Goal: Find specific page/section: Find specific page/section

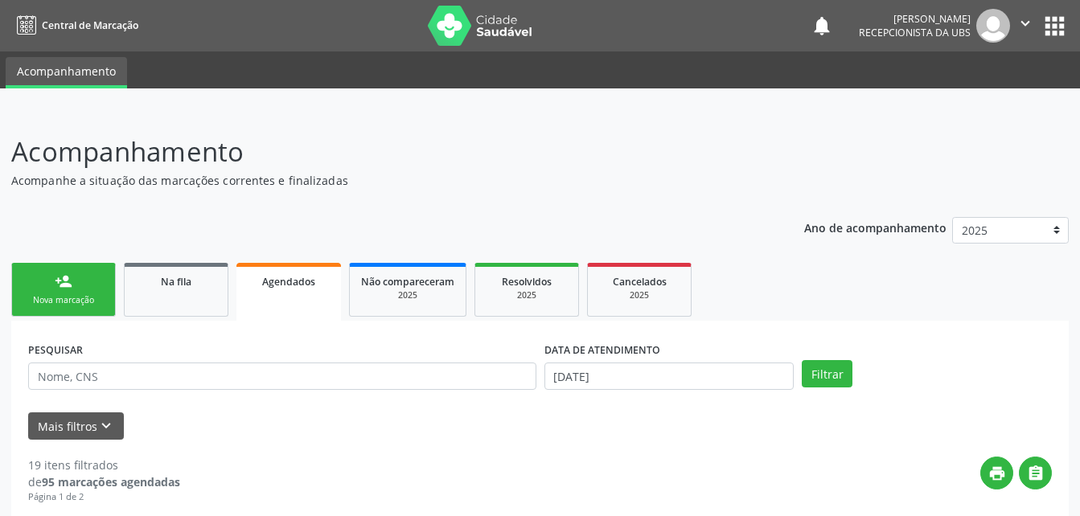
scroll to position [80, 0]
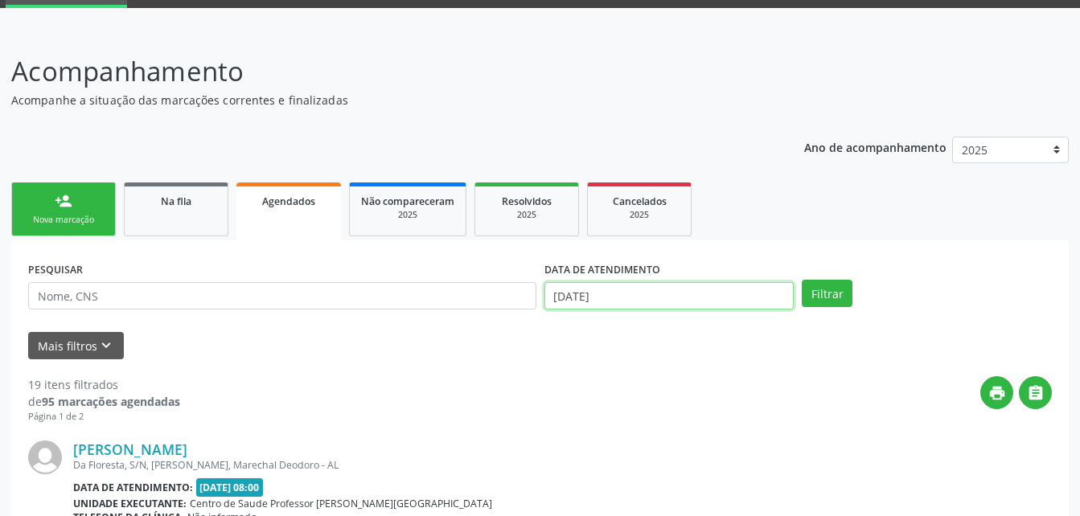
click at [619, 291] on input "[DATE]" at bounding box center [669, 295] width 250 height 27
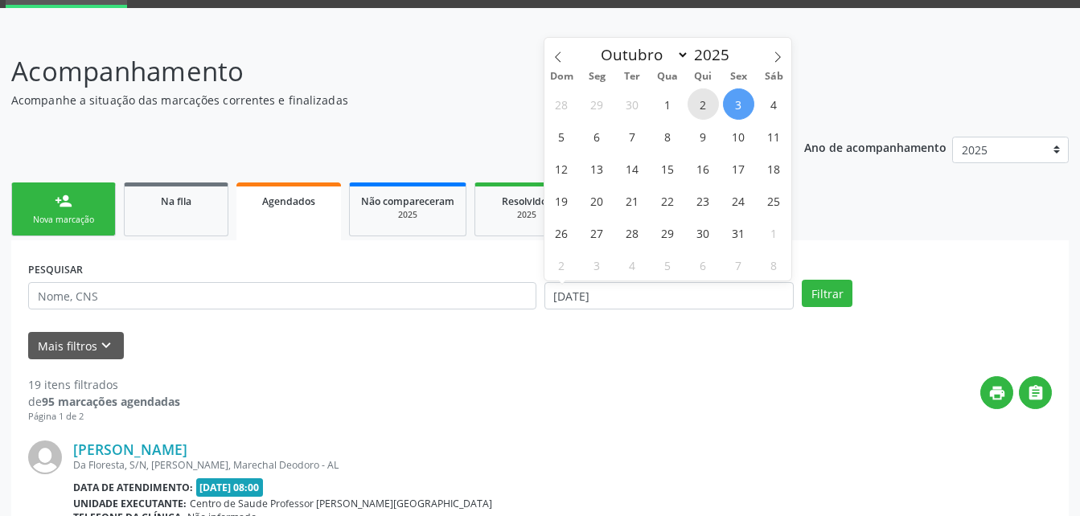
click at [704, 103] on span "2" at bounding box center [702, 103] width 31 height 31
type input "[DATE]"
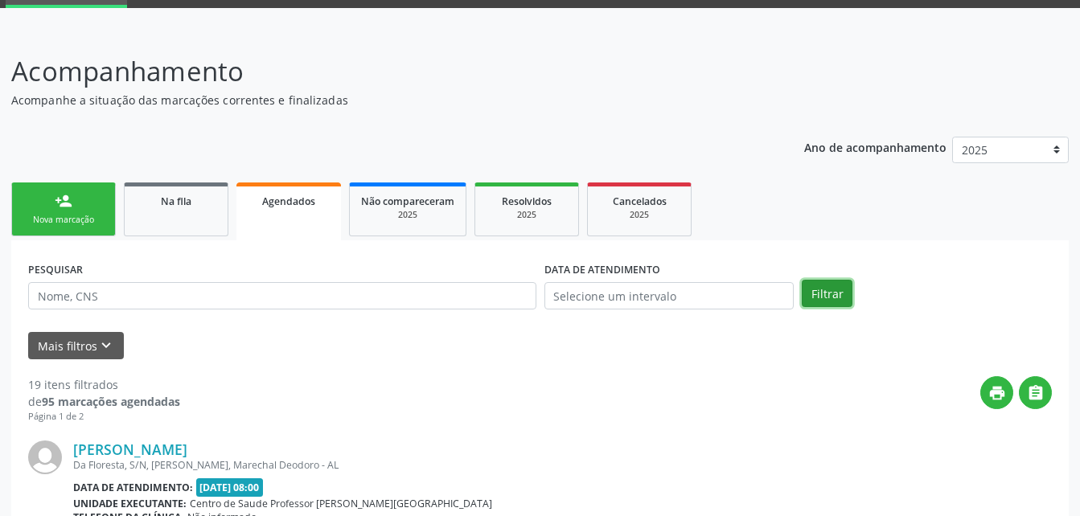
click at [823, 293] on button "Filtrar" at bounding box center [826, 293] width 51 height 27
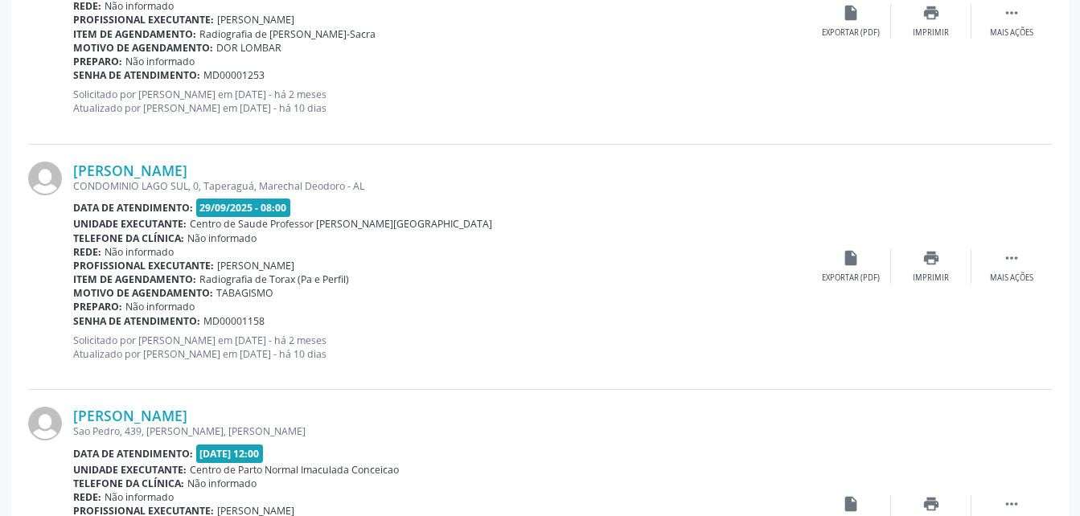
scroll to position [3730, 0]
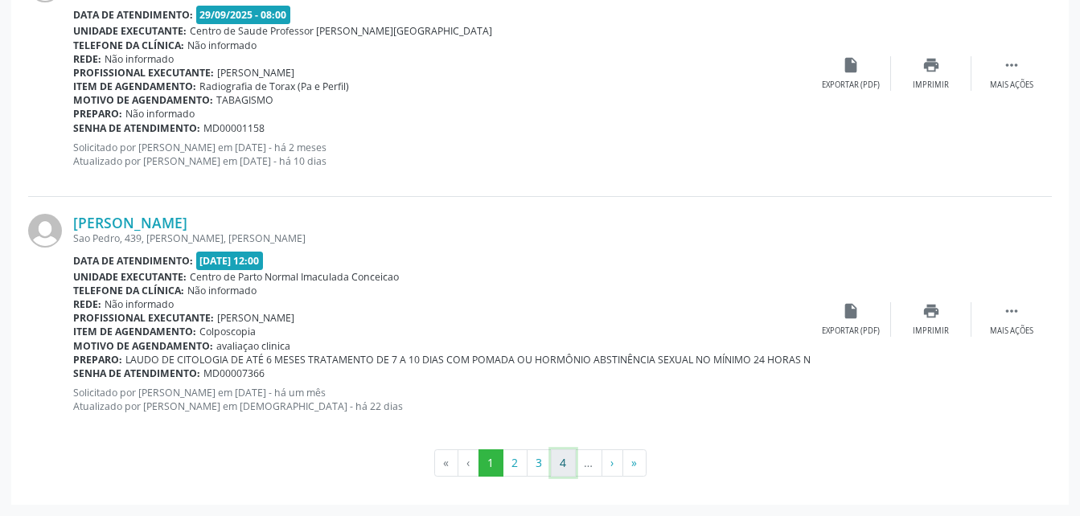
click at [564, 466] on button "4" at bounding box center [563, 462] width 25 height 27
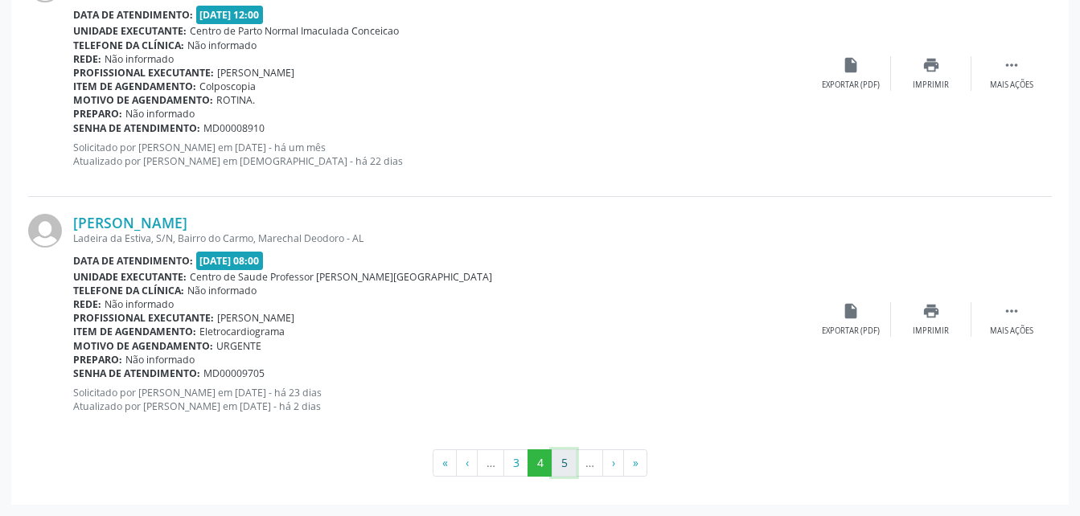
click at [562, 470] on button "5" at bounding box center [563, 462] width 25 height 27
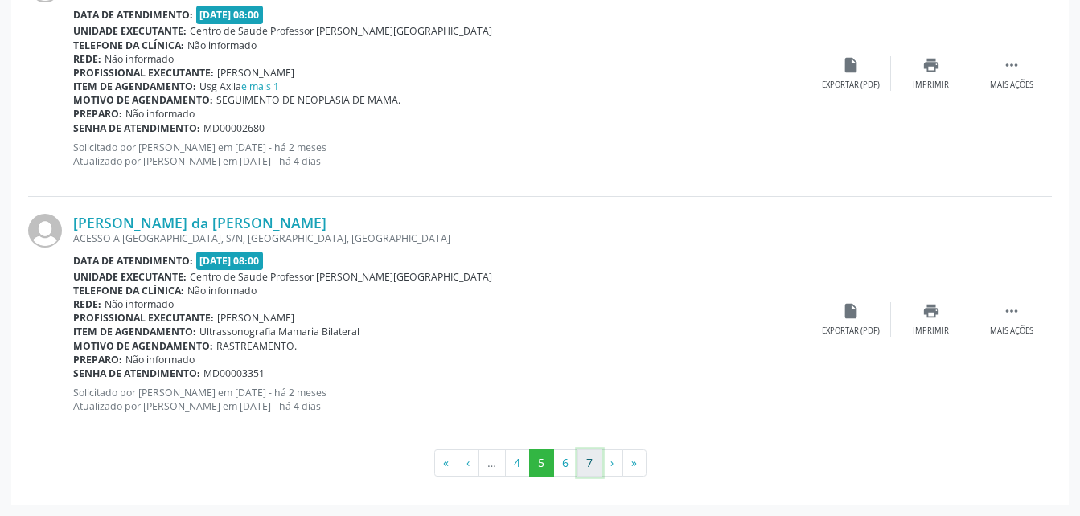
click at [585, 476] on button "7" at bounding box center [589, 462] width 25 height 27
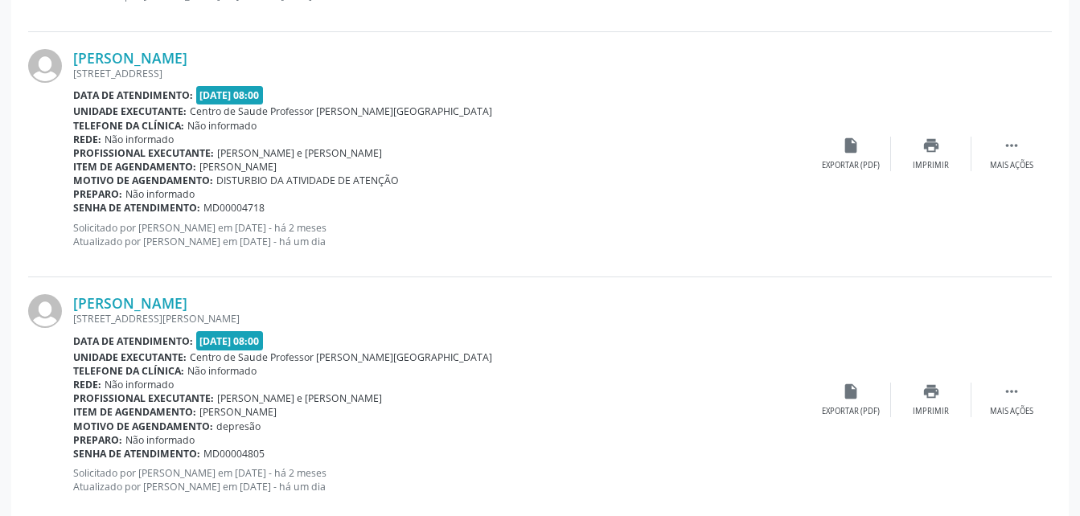
scroll to position [1275, 0]
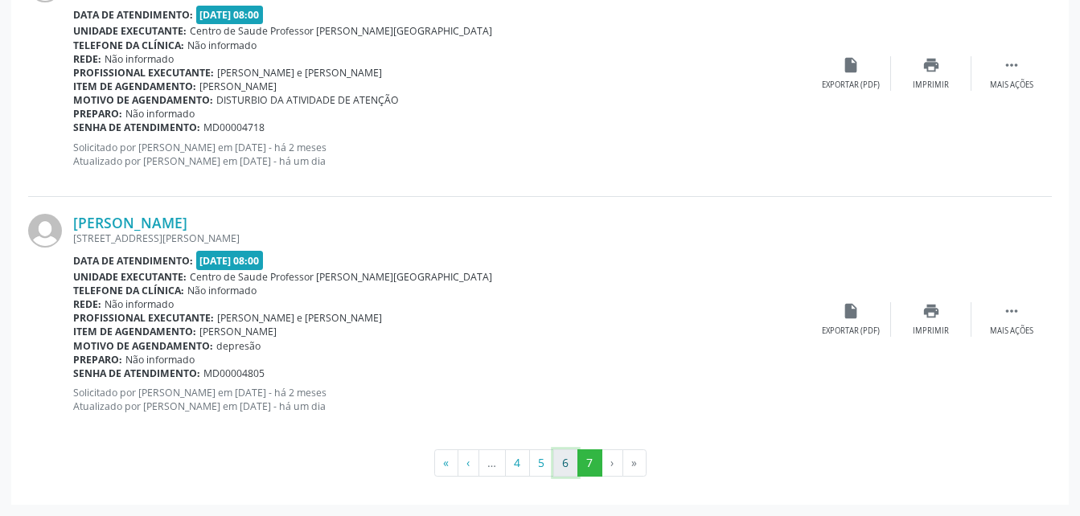
click at [574, 454] on button "6" at bounding box center [565, 462] width 25 height 27
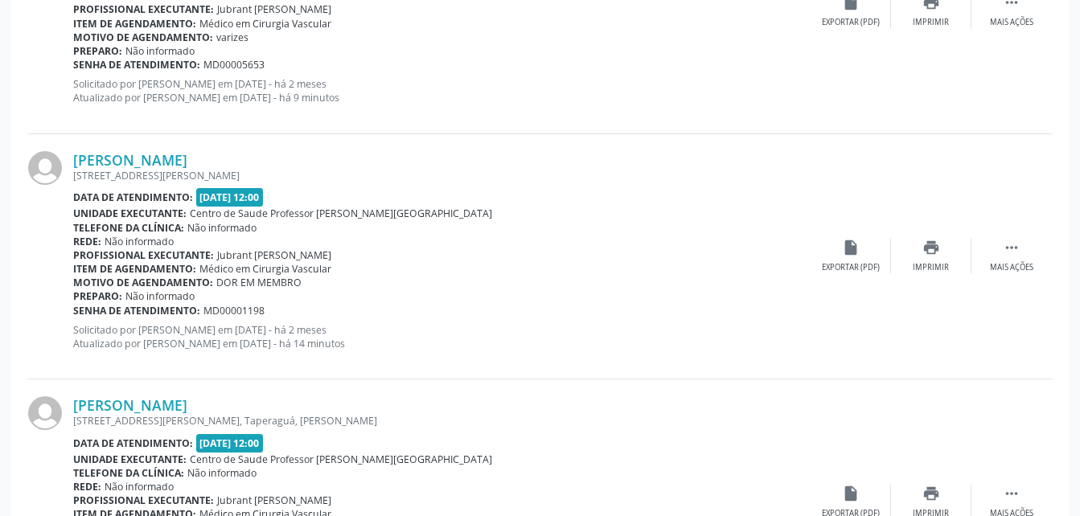
scroll to position [3730, 0]
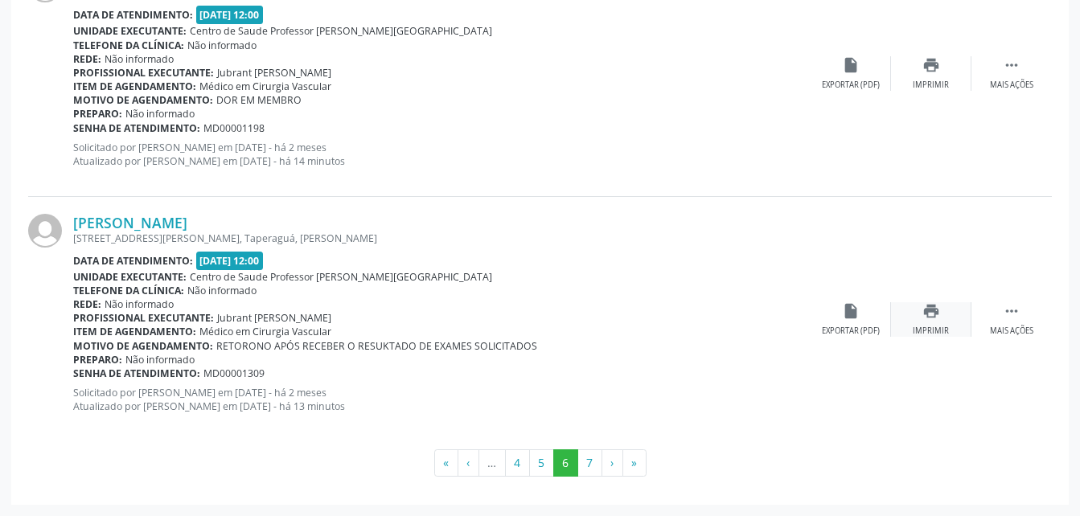
click at [943, 308] on div "print Imprimir" at bounding box center [931, 319] width 80 height 35
click at [925, 68] on icon "print" at bounding box center [931, 65] width 18 height 18
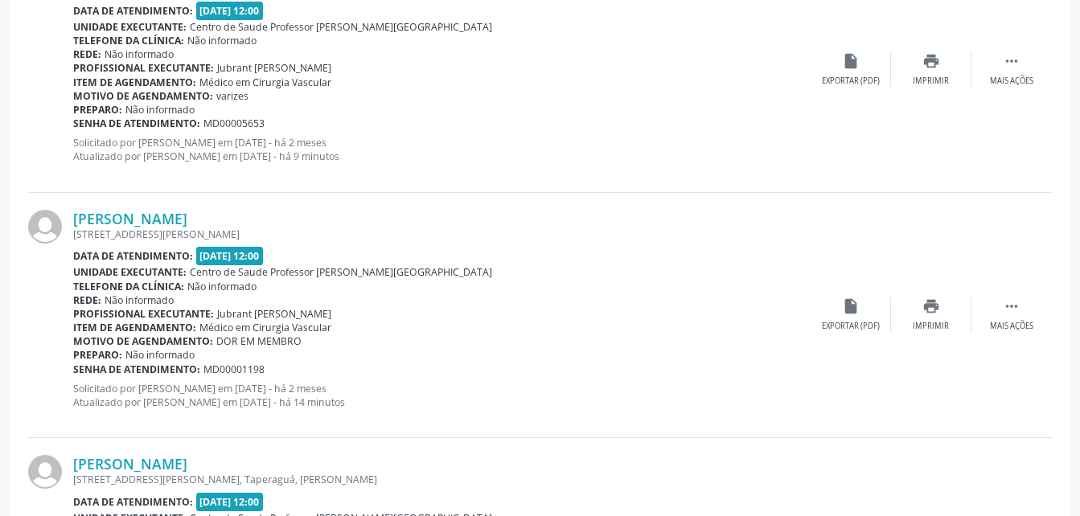
scroll to position [3408, 0]
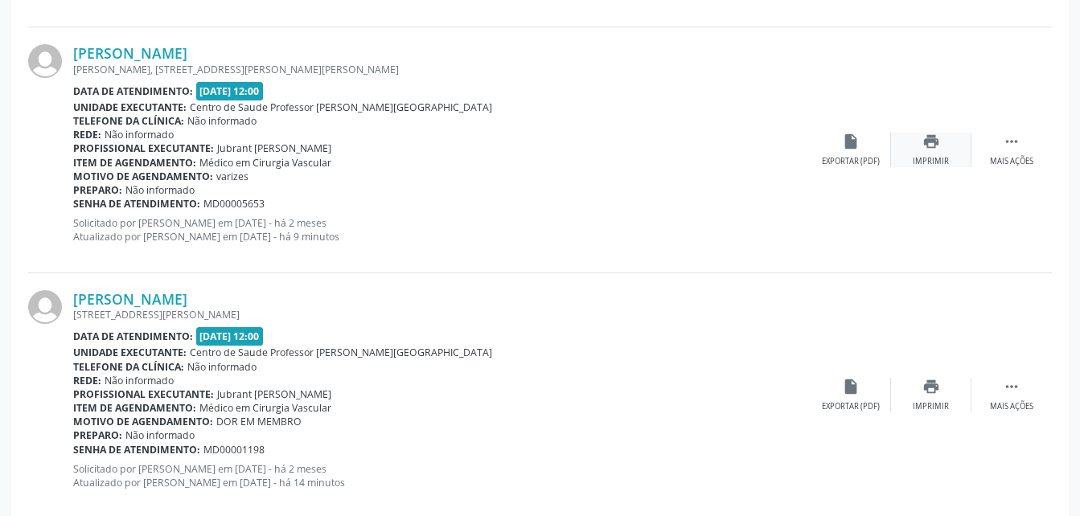
click at [937, 141] on icon "print" at bounding box center [931, 142] width 18 height 18
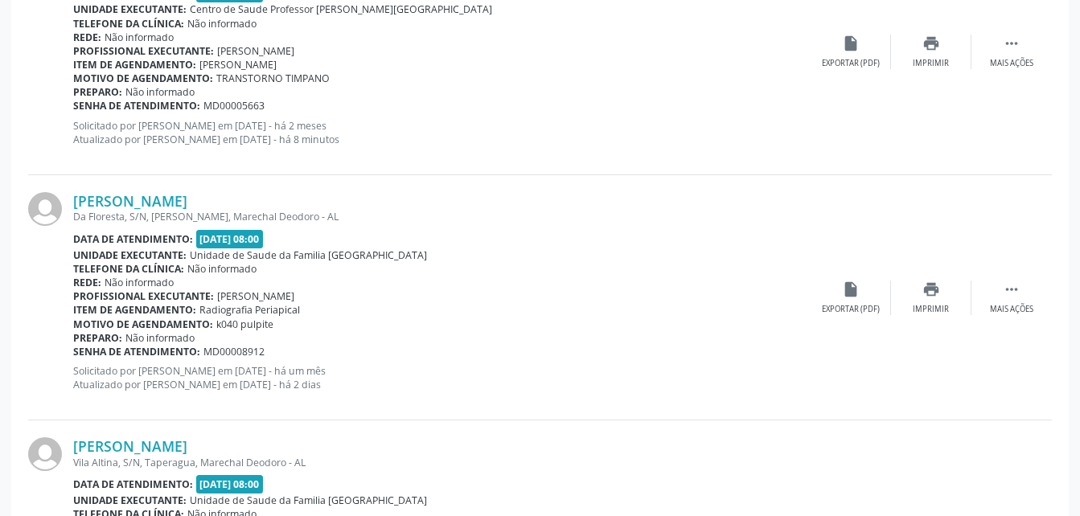
scroll to position [2444, 0]
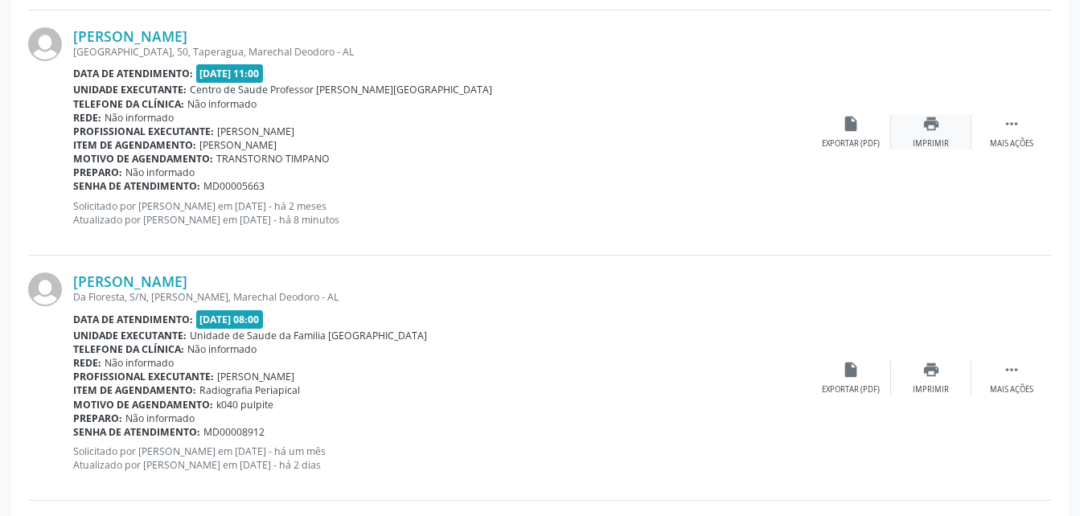
click at [947, 126] on div "print Imprimir" at bounding box center [931, 132] width 80 height 35
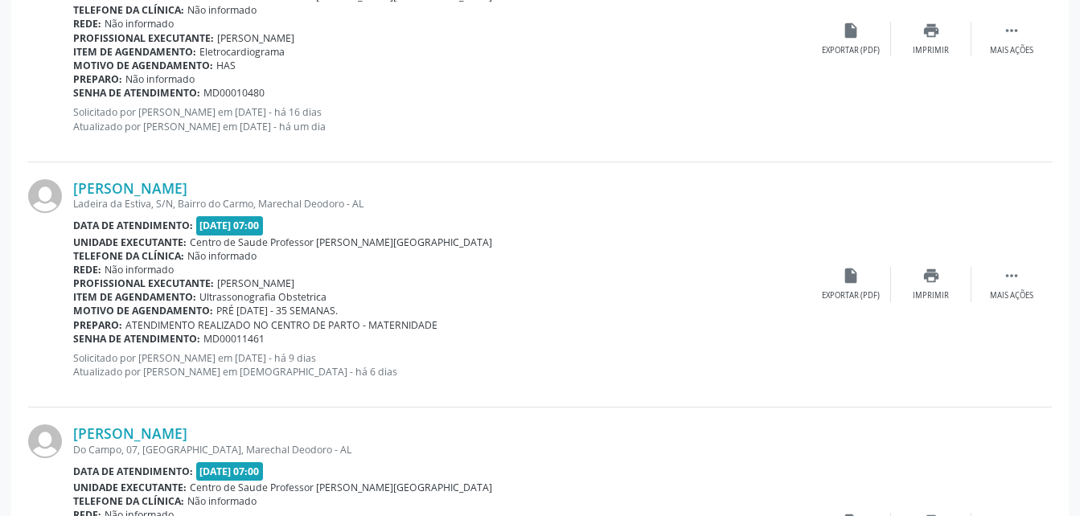
scroll to position [1640, 0]
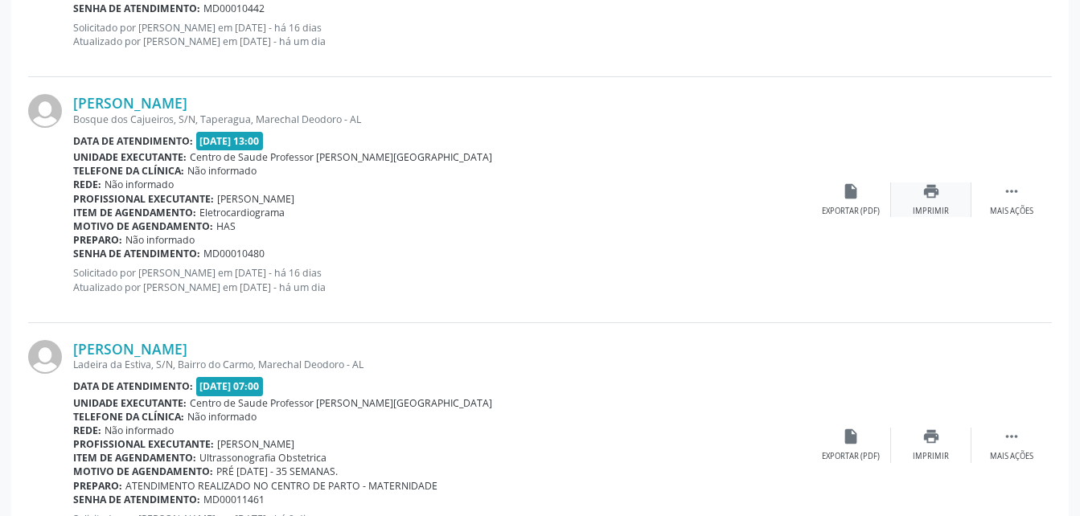
click at [948, 199] on div "print Imprimir" at bounding box center [931, 199] width 80 height 35
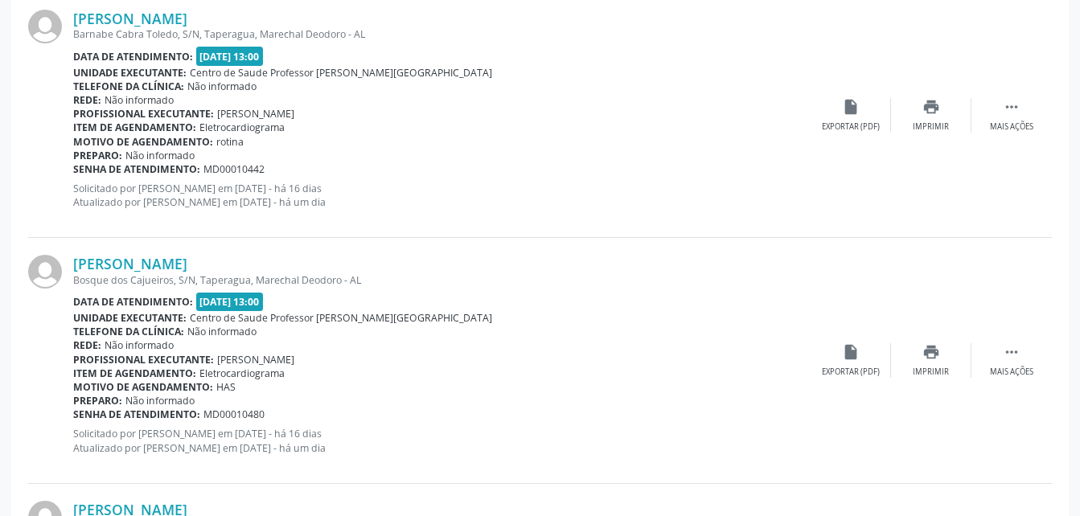
scroll to position [1399, 0]
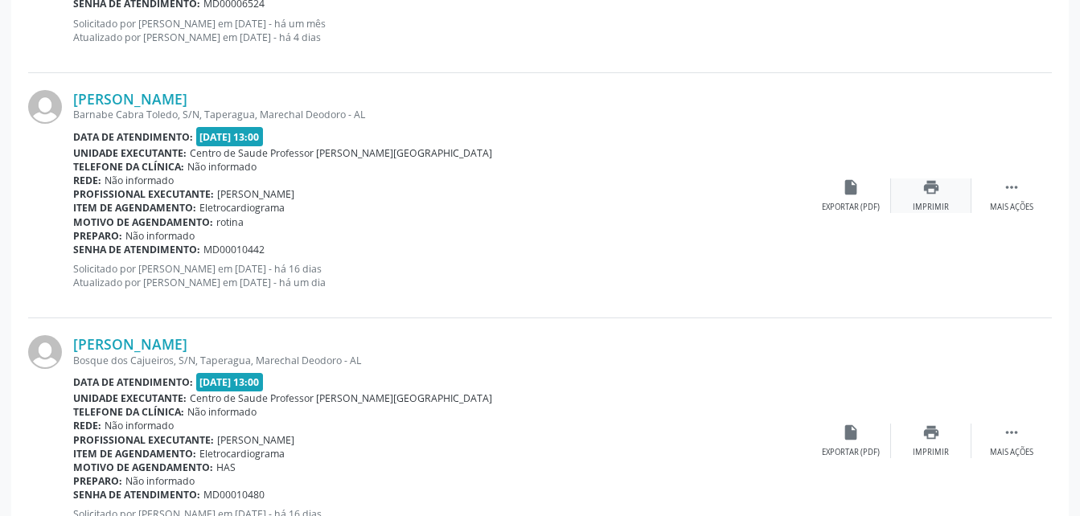
click at [931, 196] on div "print Imprimir" at bounding box center [931, 195] width 80 height 35
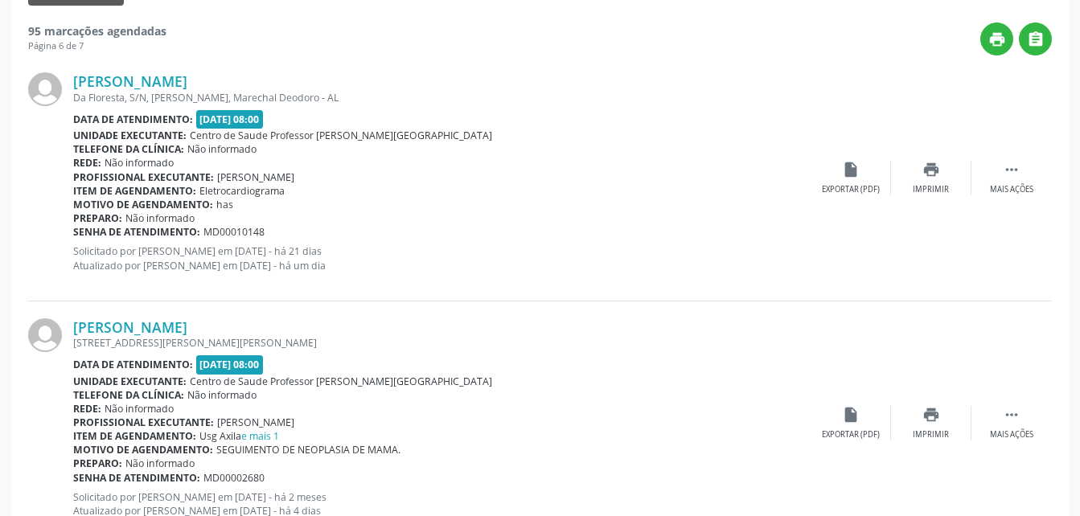
scroll to position [354, 0]
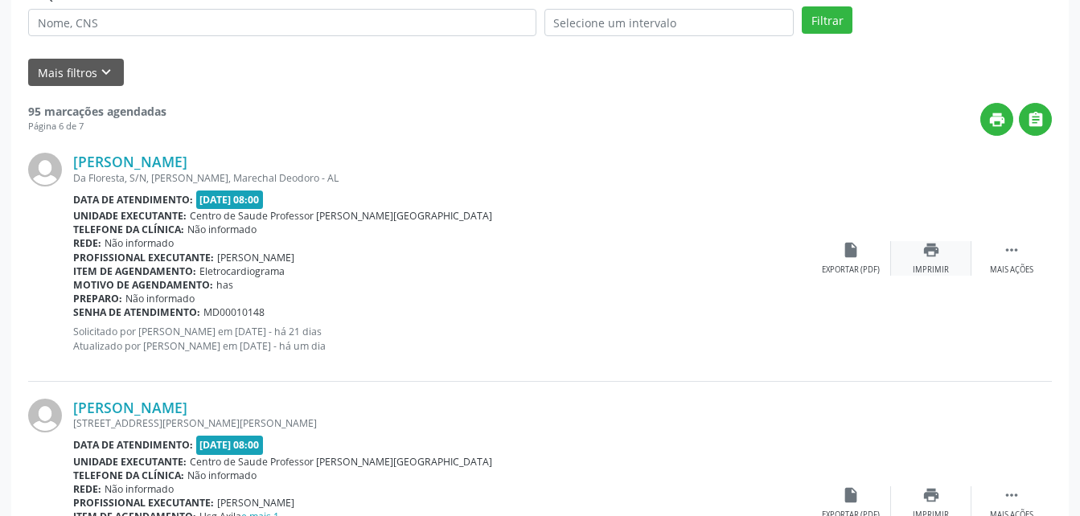
click at [939, 249] on icon "print" at bounding box center [931, 250] width 18 height 18
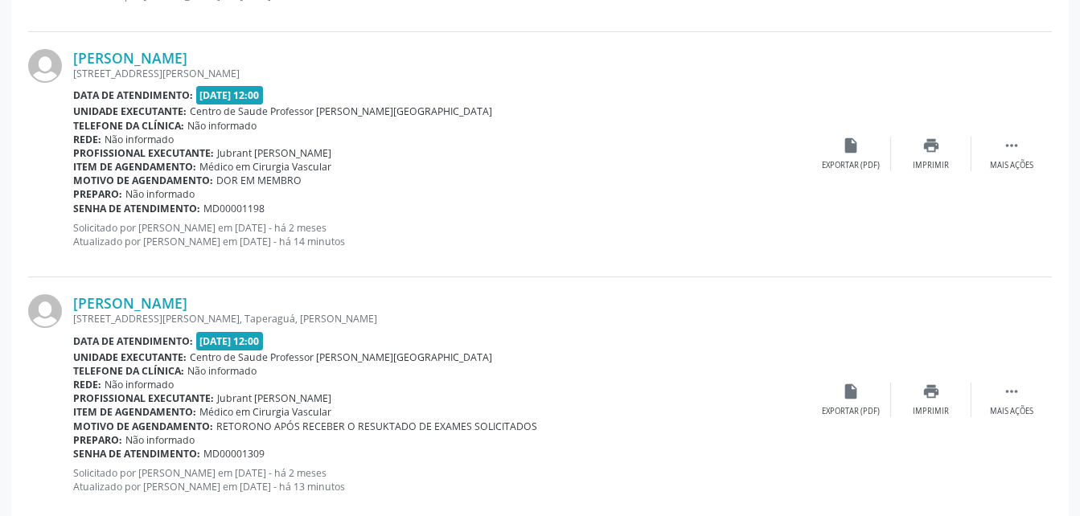
scroll to position [3730, 0]
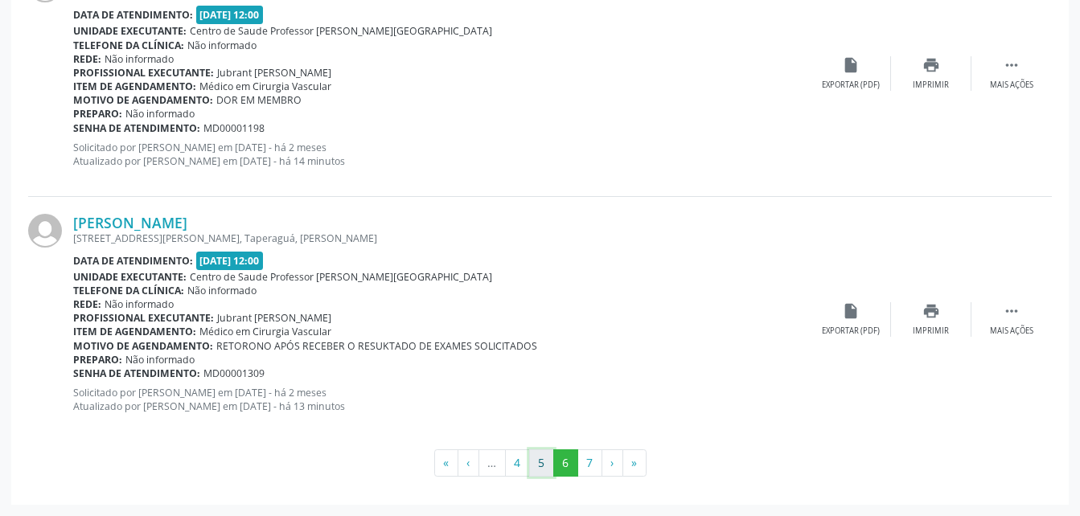
click at [546, 462] on button "5" at bounding box center [541, 462] width 25 height 27
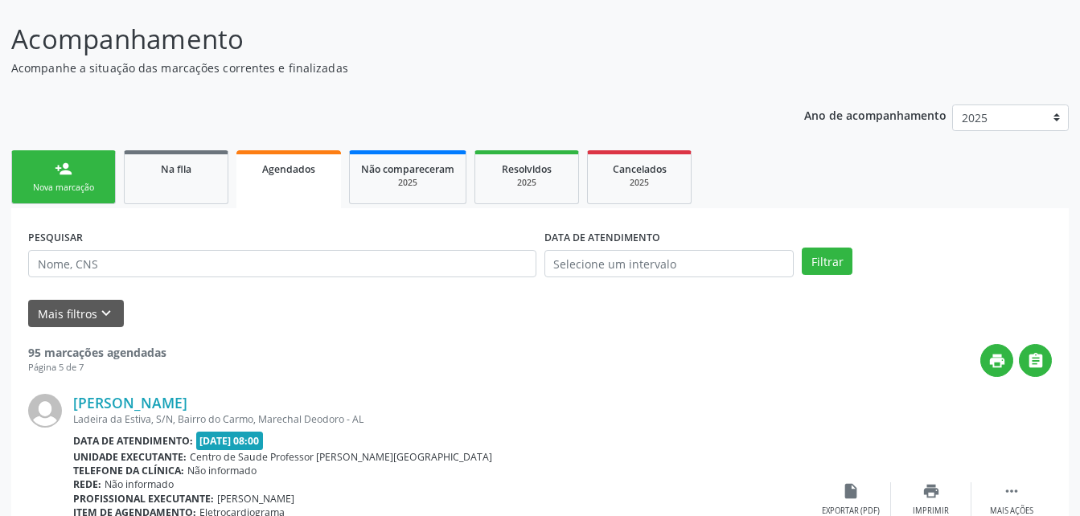
scroll to position [0, 0]
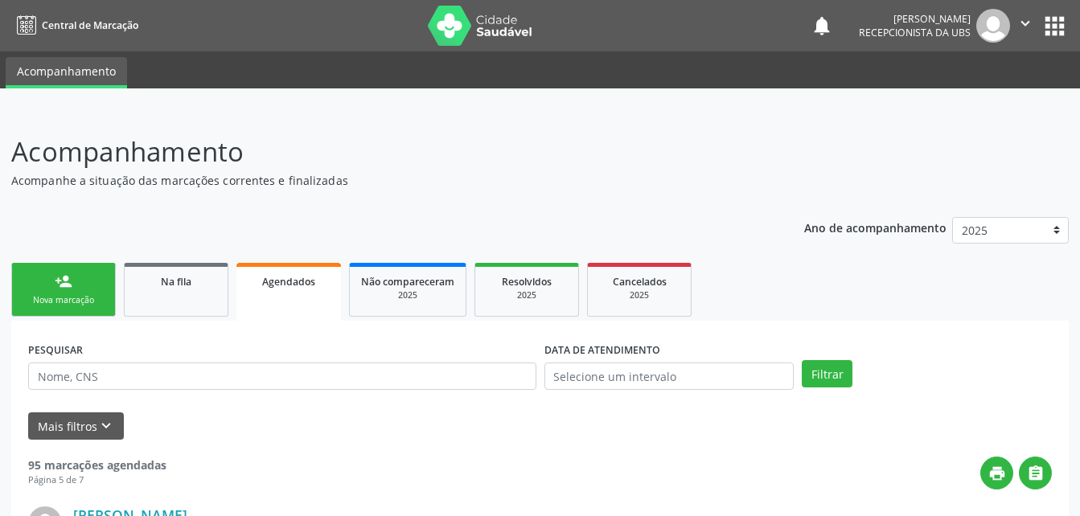
click at [1026, 21] on icon "" at bounding box center [1025, 23] width 18 height 18
click at [1010, 92] on link "Sair" at bounding box center [983, 98] width 111 height 23
